Goal: Task Accomplishment & Management: Manage account settings

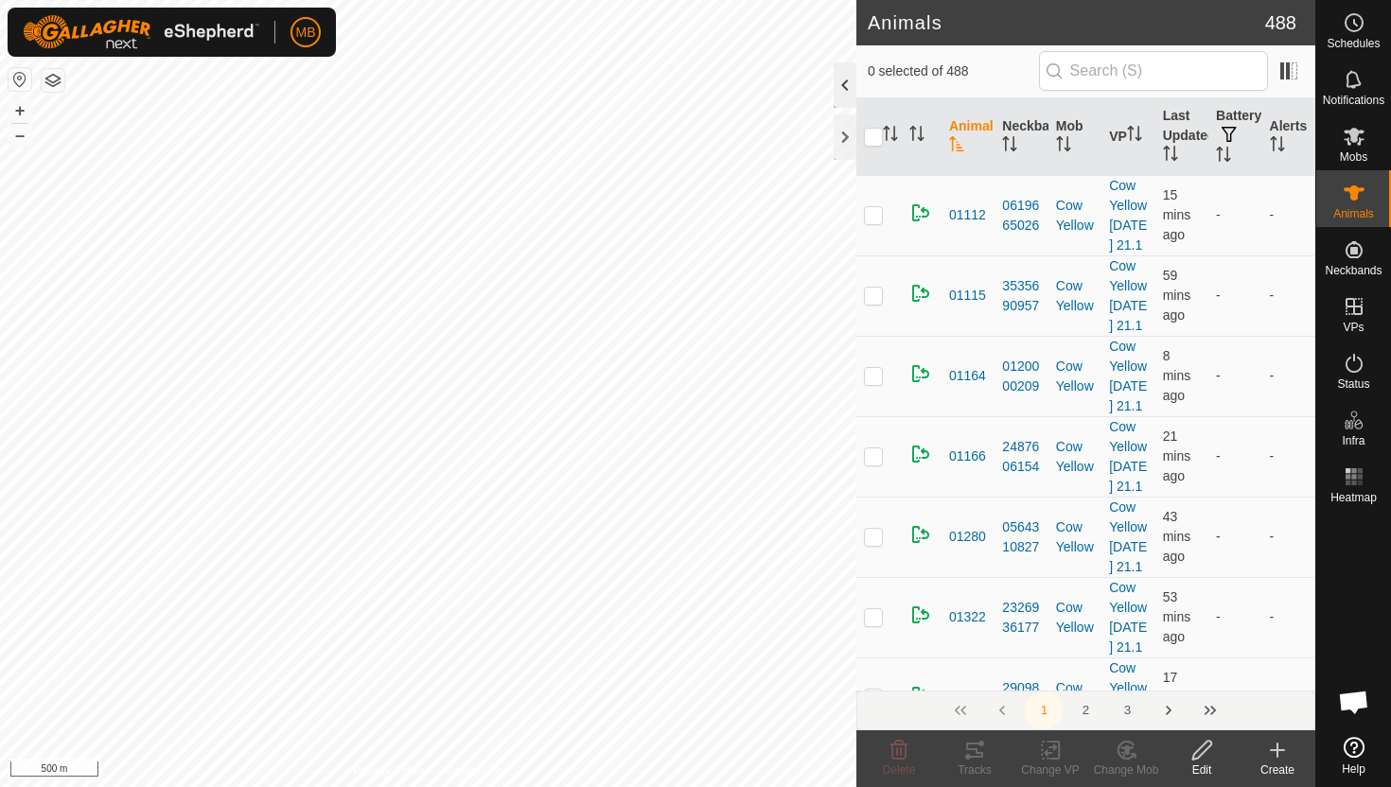
click at [843, 85] on div at bounding box center [845, 84] width 23 height 45
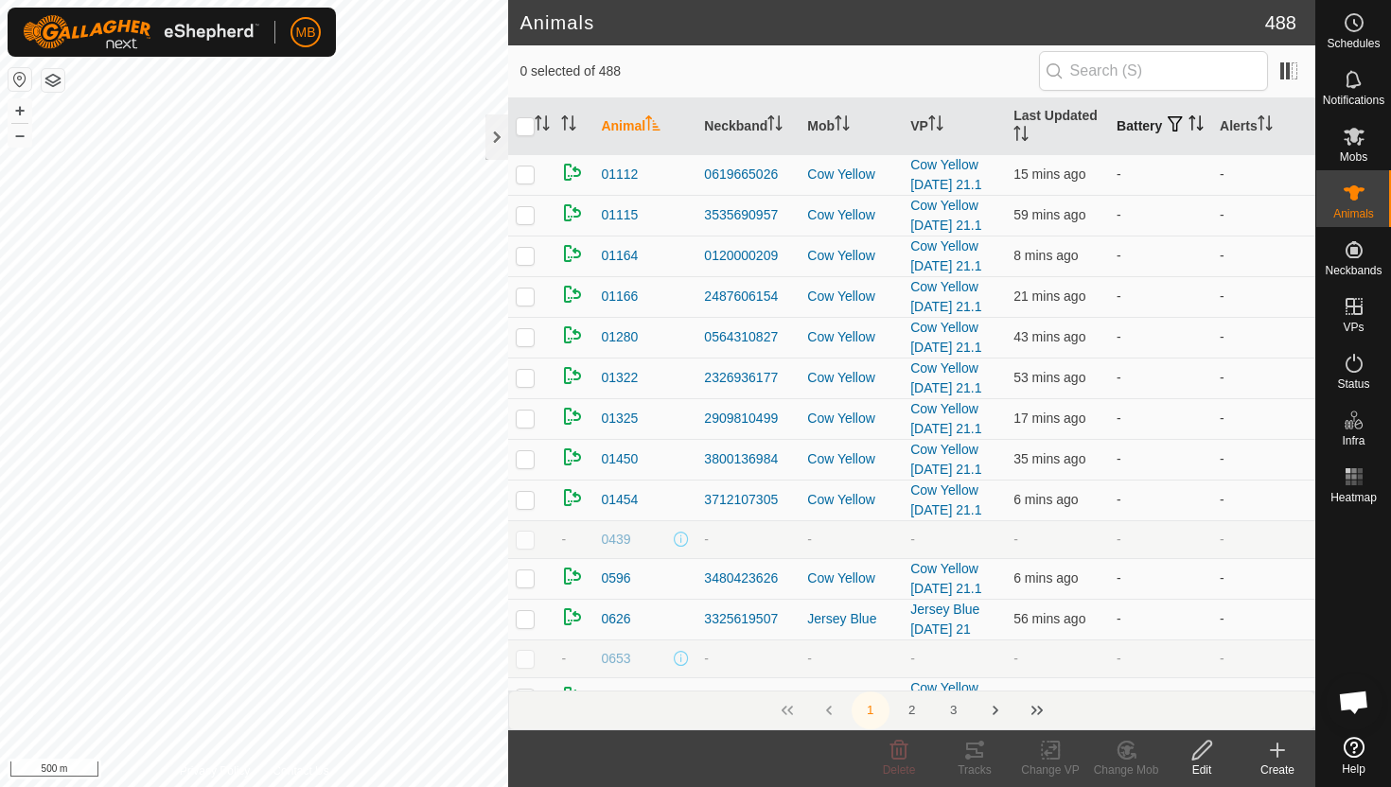
click at [1189, 131] on icon "Activate to sort" at bounding box center [1196, 122] width 15 height 15
